Goal: Task Accomplishment & Management: Manage account settings

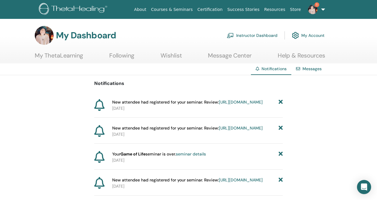
click at [219, 105] on link "https://member.thetahealing.com/instructor/seminar/352107/attendees" at bounding box center [241, 101] width 44 height 5
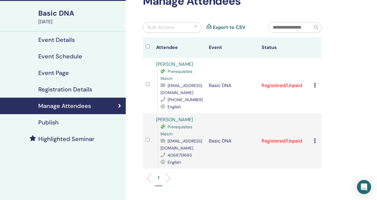
scroll to position [37, 0]
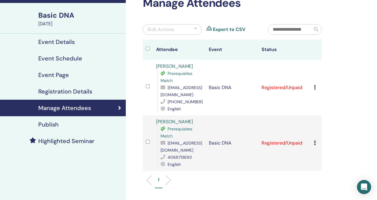
click at [314, 89] on icon at bounding box center [315, 87] width 2 height 5
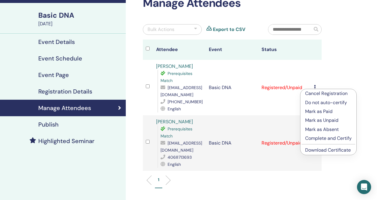
click at [320, 113] on p "Mark as Paid" at bounding box center [328, 111] width 47 height 7
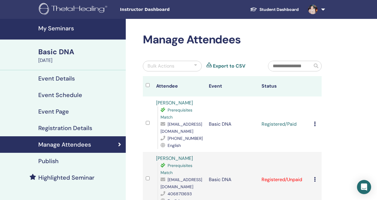
click at [315, 179] on icon at bounding box center [315, 179] width 2 height 5
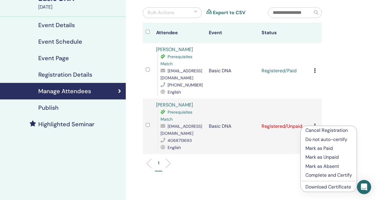
scroll to position [54, 0]
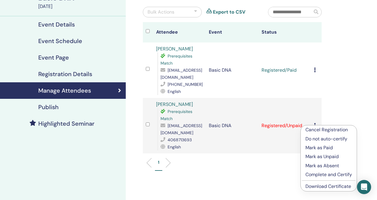
click at [320, 150] on p "Mark as Paid" at bounding box center [328, 147] width 47 height 7
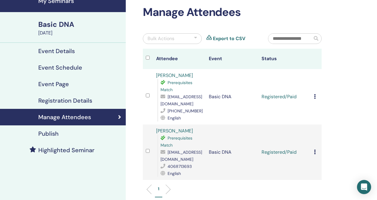
scroll to position [29, 0]
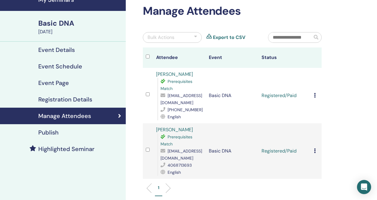
click at [315, 95] on icon at bounding box center [315, 95] width 2 height 5
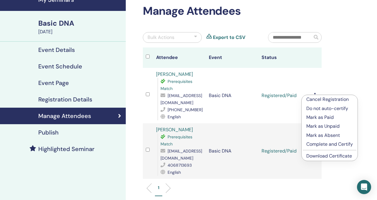
click at [319, 156] on link "Download Certificate" at bounding box center [329, 156] width 46 height 6
